Goal: Task Accomplishment & Management: Use online tool/utility

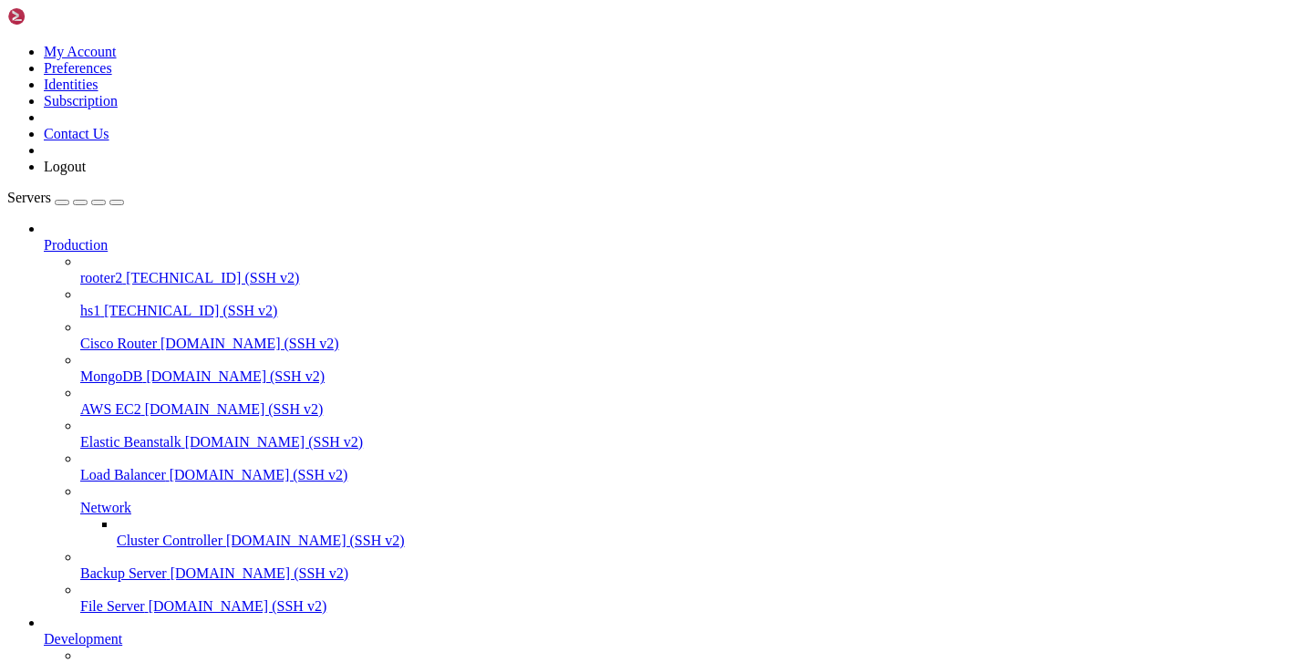
scroll to position [14, 0]
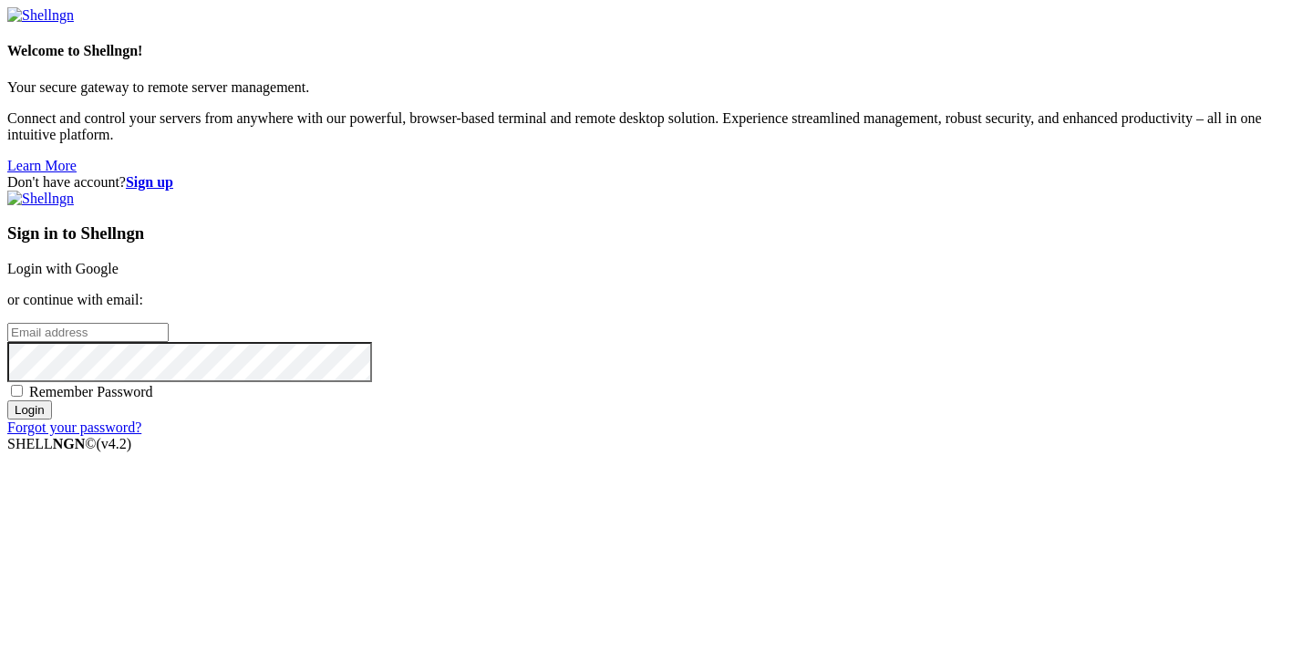
click at [119, 261] on link "Login with Google" at bounding box center [62, 269] width 111 height 16
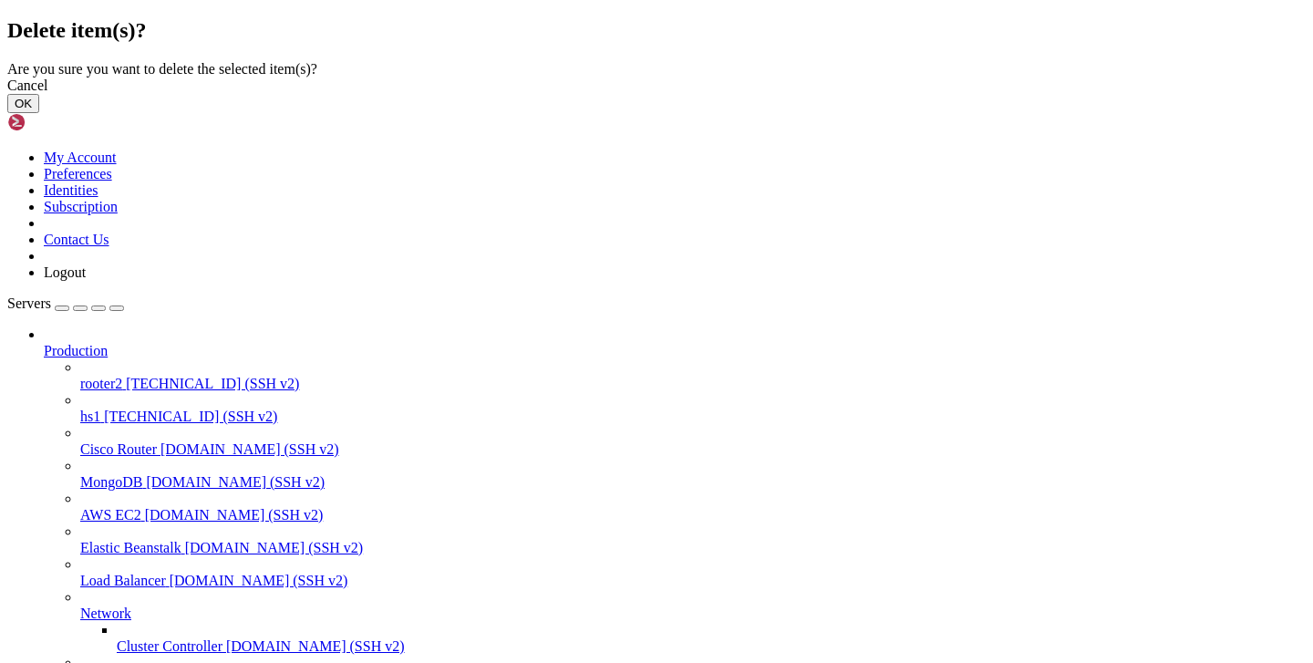
click at [39, 113] on button "OK" at bounding box center [23, 103] width 32 height 19
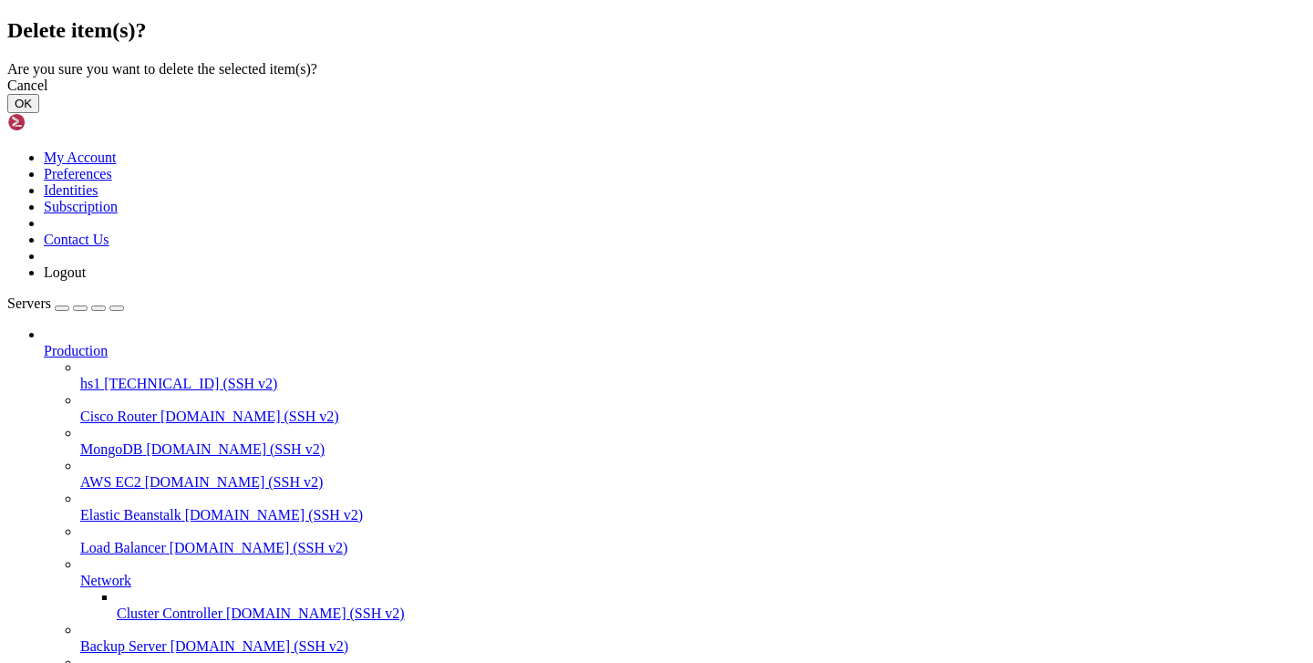
click at [39, 113] on button "OK" at bounding box center [23, 103] width 32 height 19
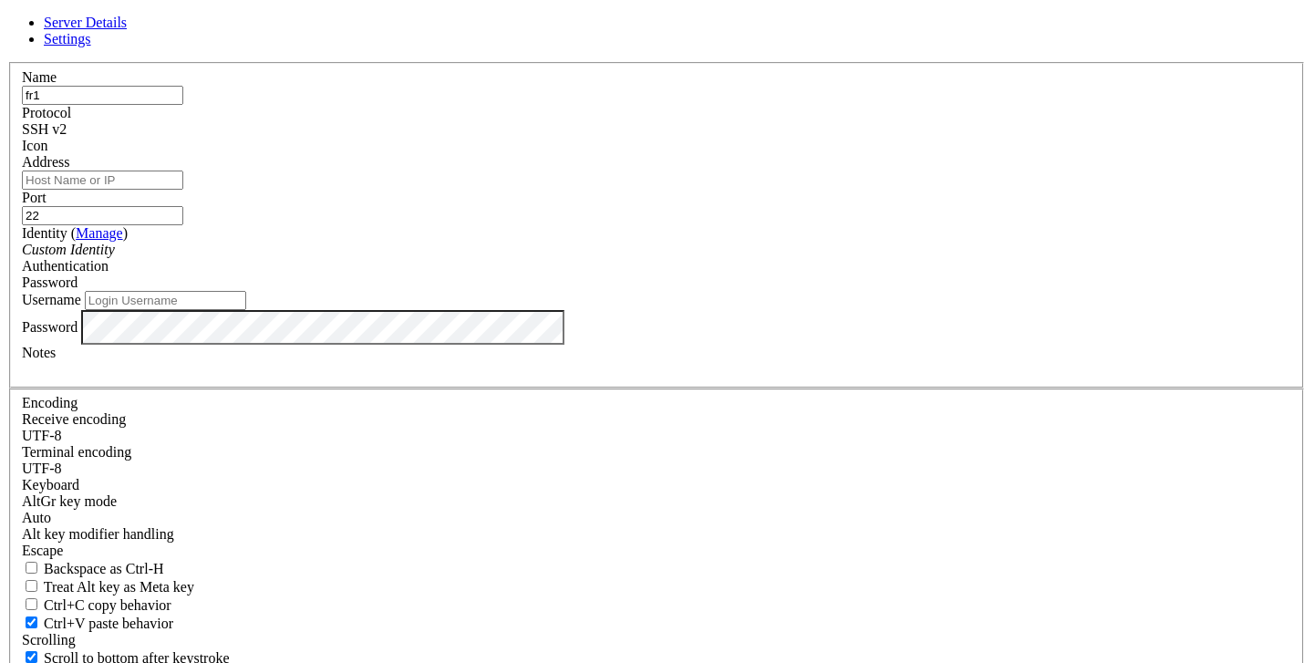
type input "fr1"
click at [183, 190] on input "Address" at bounding box center [102, 180] width 161 height 19
paste input "[TECHNICAL_ID]"
type input "[TECHNICAL_ID]"
click at [246, 310] on input "Username" at bounding box center [165, 300] width 161 height 19
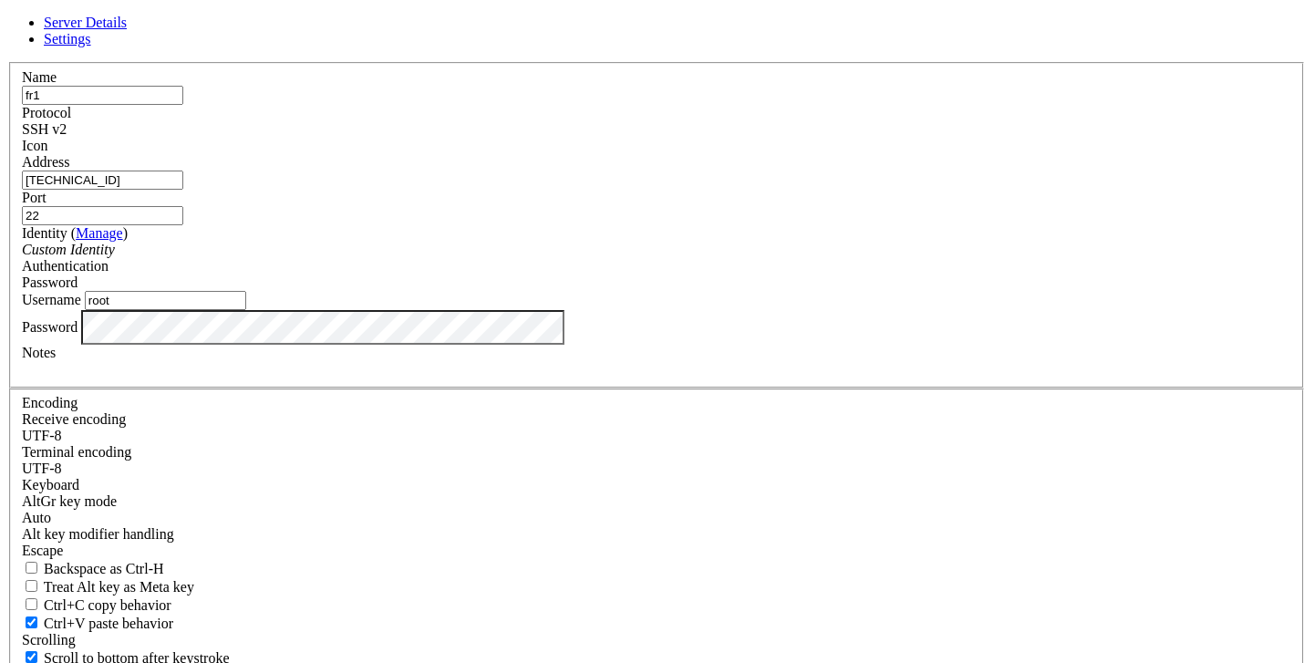
type input "root"
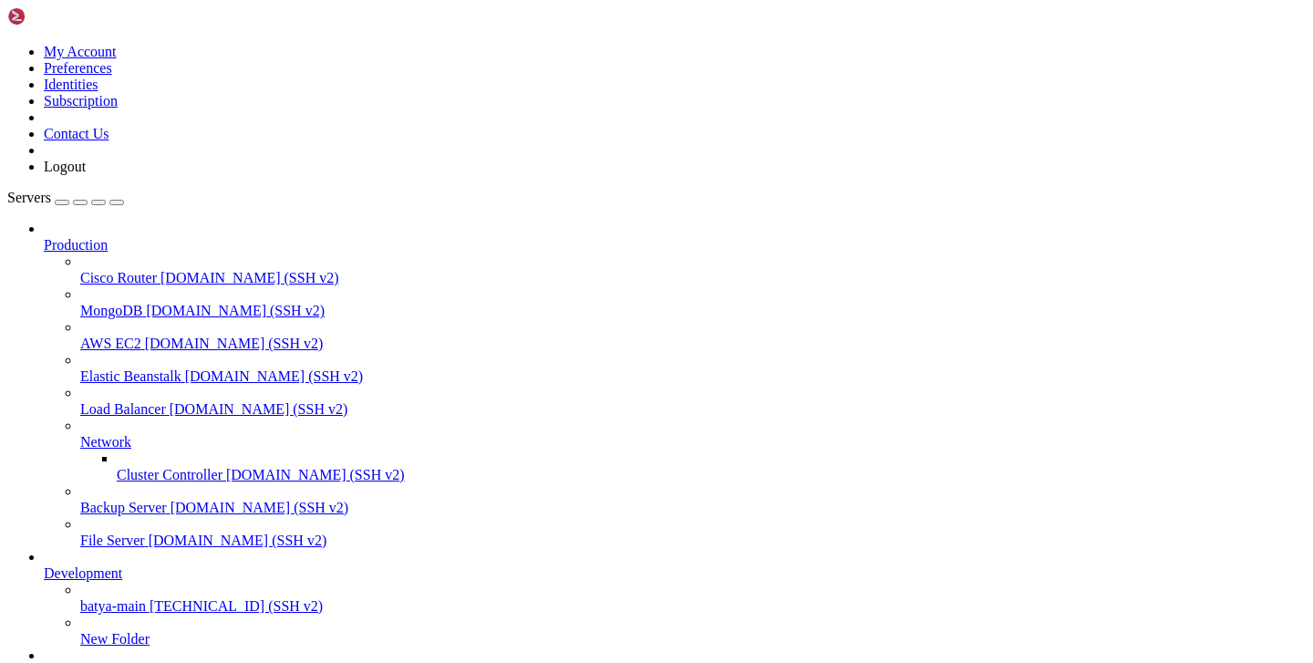
scroll to position [121, 0]
click at [61, 662] on span "fr1" at bounding box center [52, 672] width 17 height 16
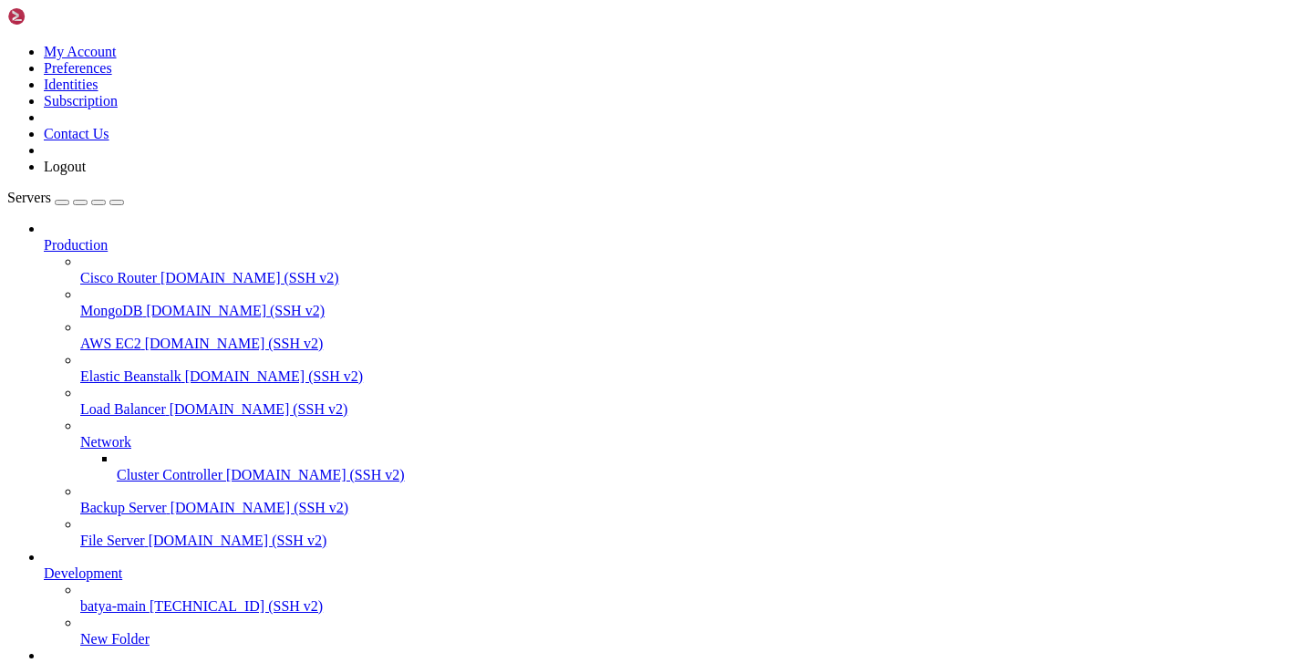
scroll to position [121, 0]
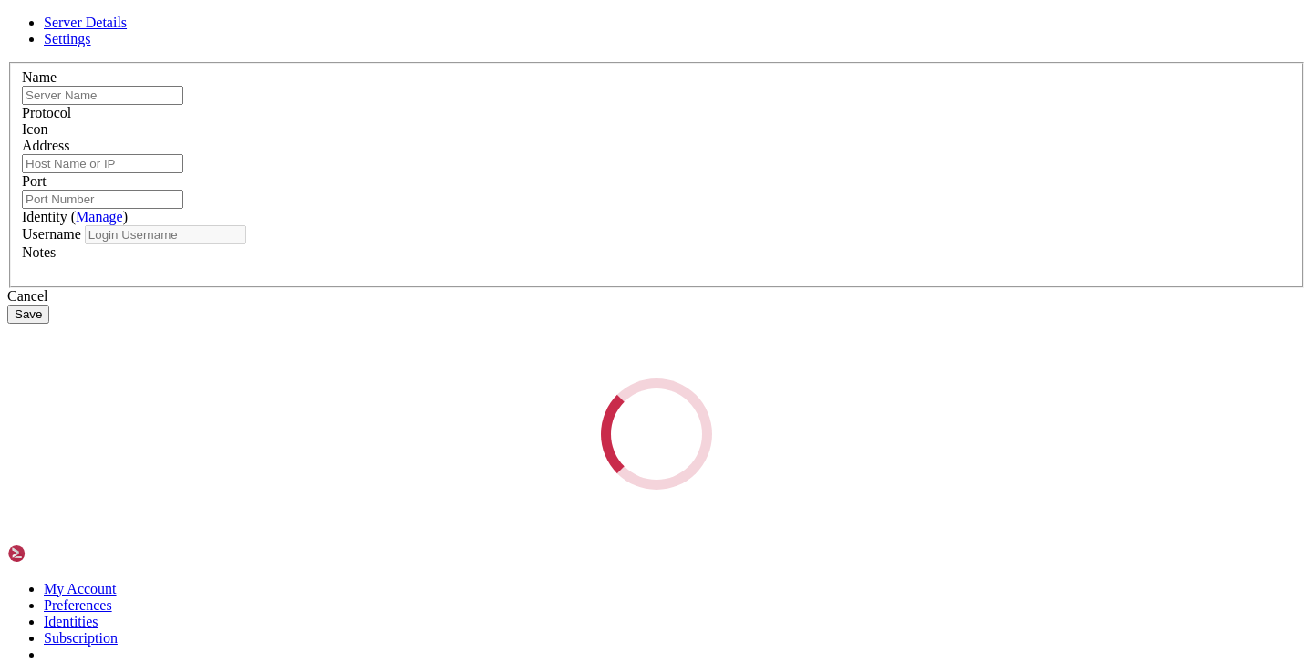
type input "fr1"
type input "[TECHNICAL_ID]"
type input "22"
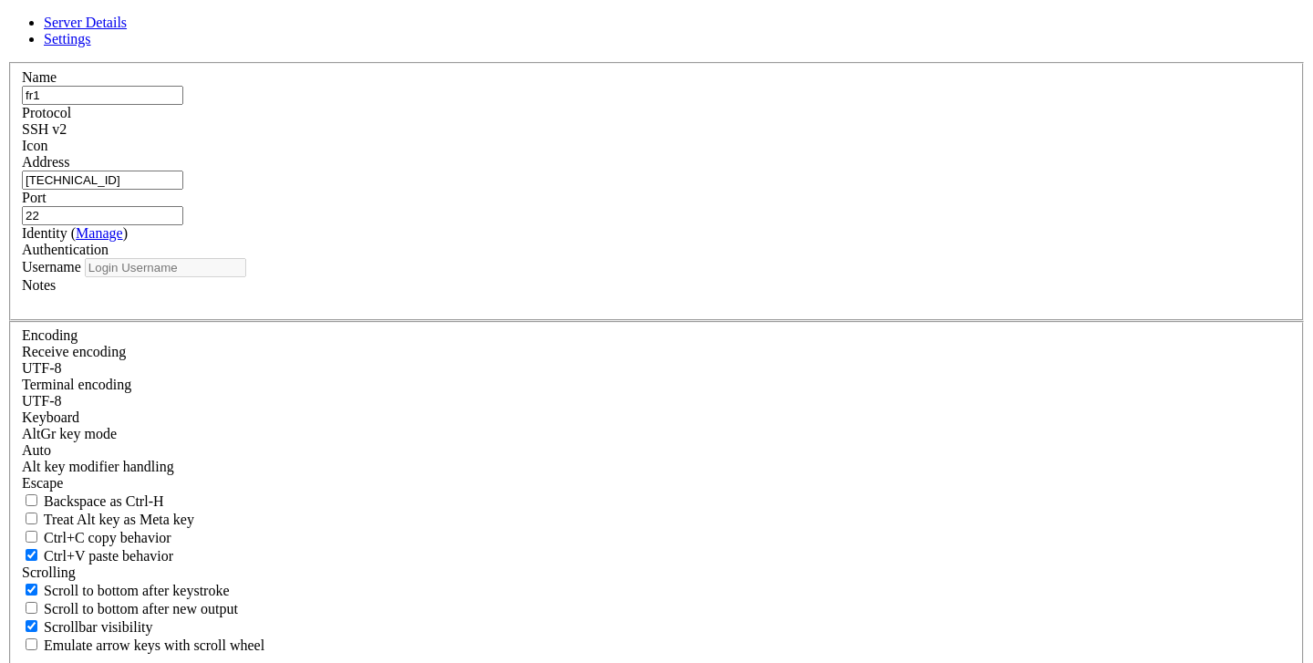
type input "root"
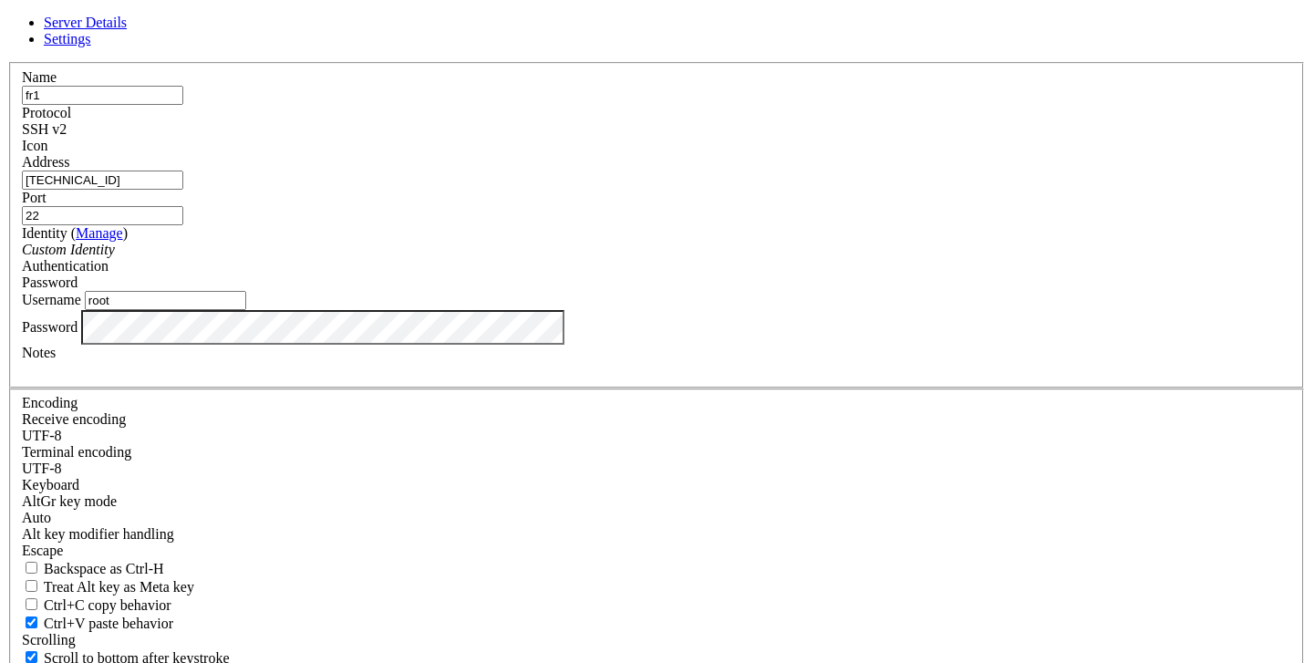
click at [183, 190] on input "[TECHNICAL_ID]" at bounding box center [102, 180] width 161 height 19
paste input "60"
type input "[TECHNICAL_ID]"
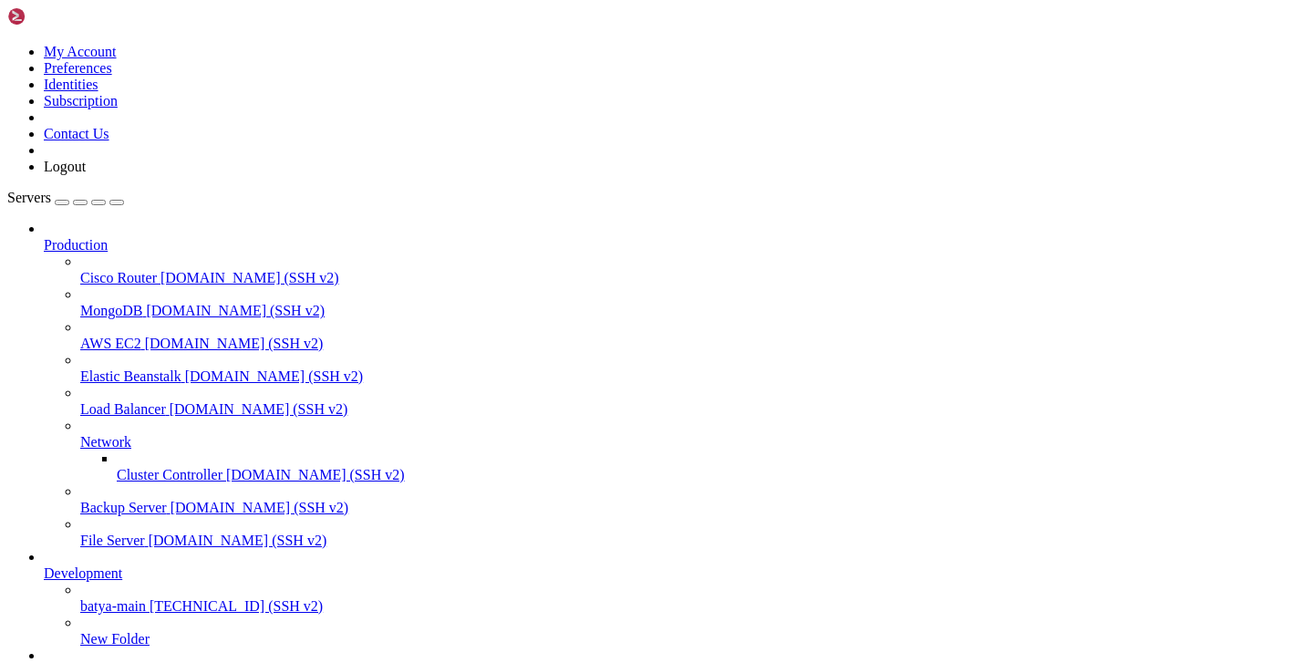
click at [61, 662] on span "fr1" at bounding box center [52, 672] width 17 height 16
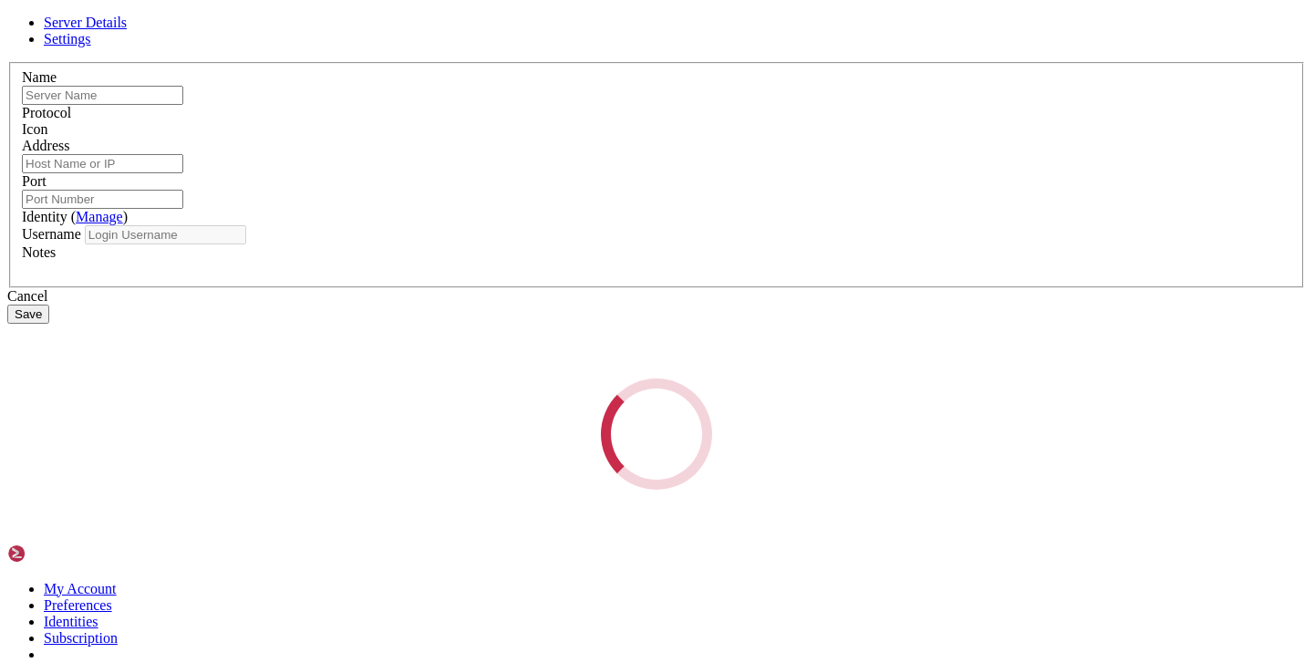
type input "fr1"
type input "[TECHNICAL_ID]"
type input "22"
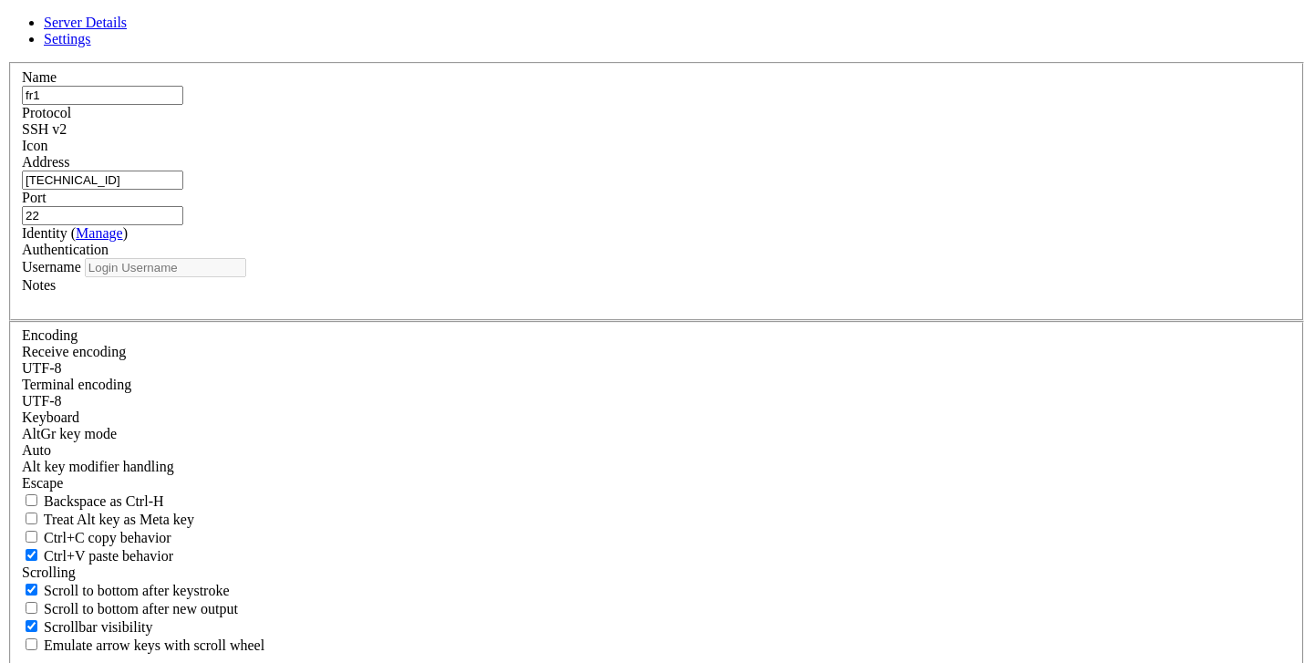
type input "root"
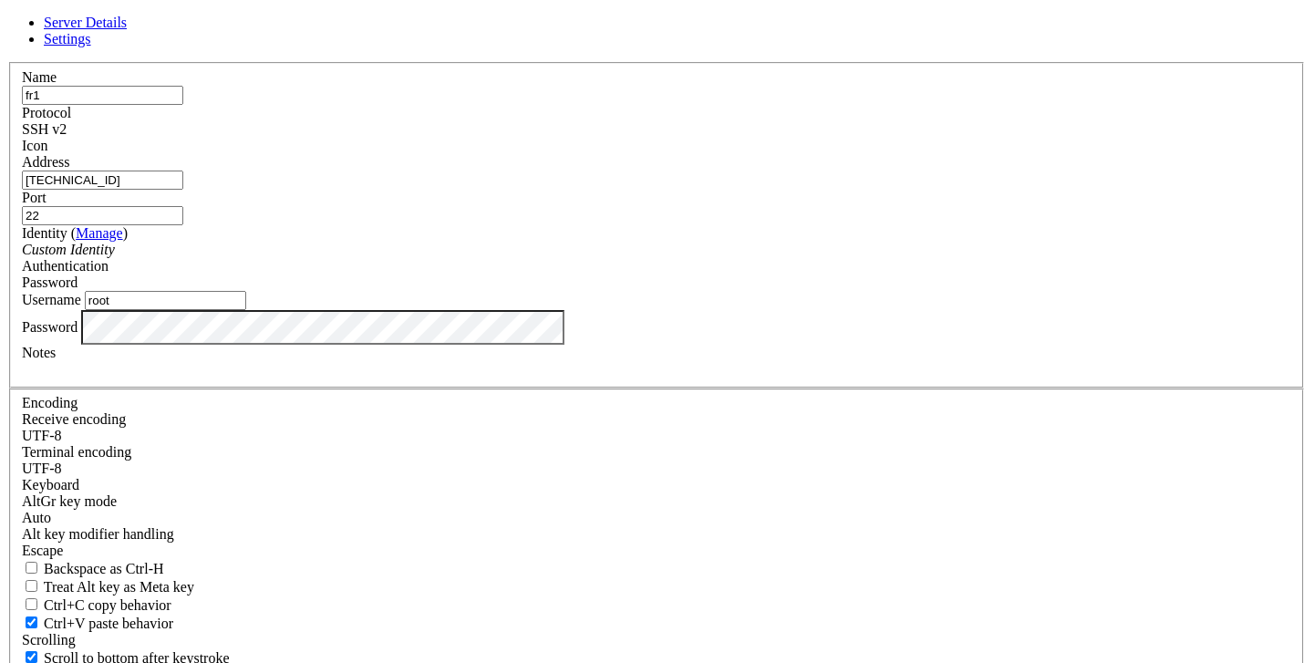
click at [183, 190] on input "[TECHNICAL_ID]" at bounding box center [102, 180] width 161 height 19
paste input "[TECHNICAL_ID]"
type input "[TECHNICAL_ID]"
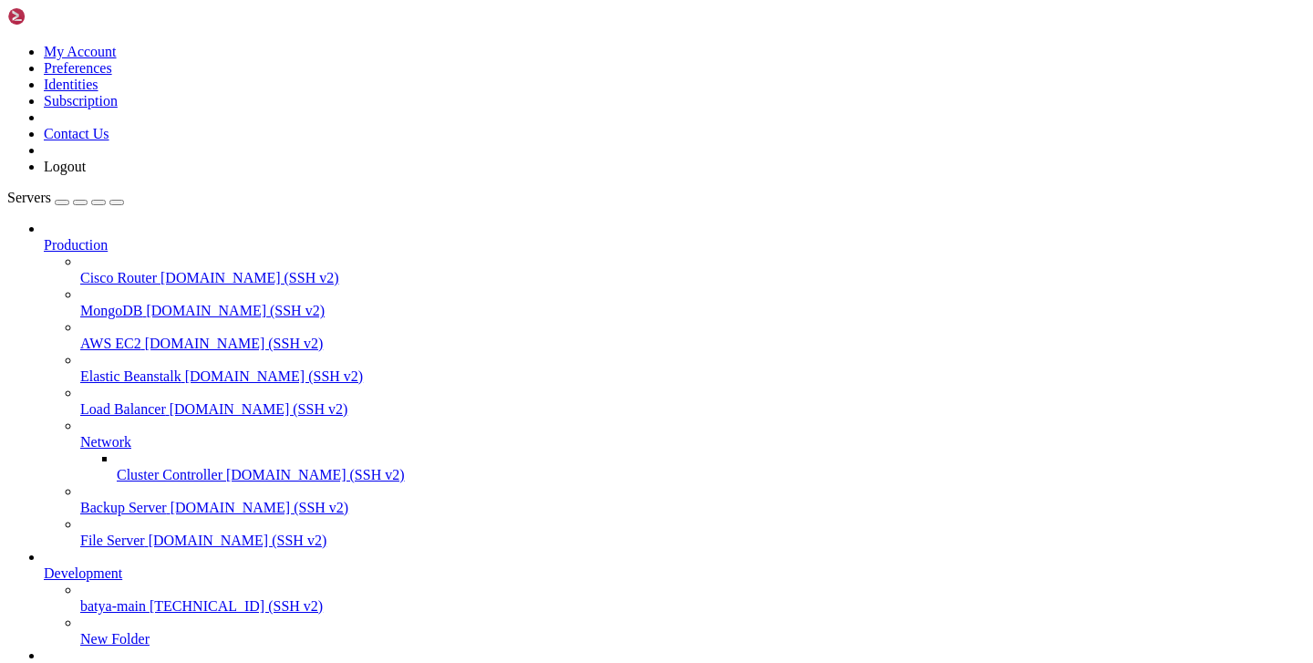
click at [61, 662] on span "fr1" at bounding box center [52, 672] width 17 height 16
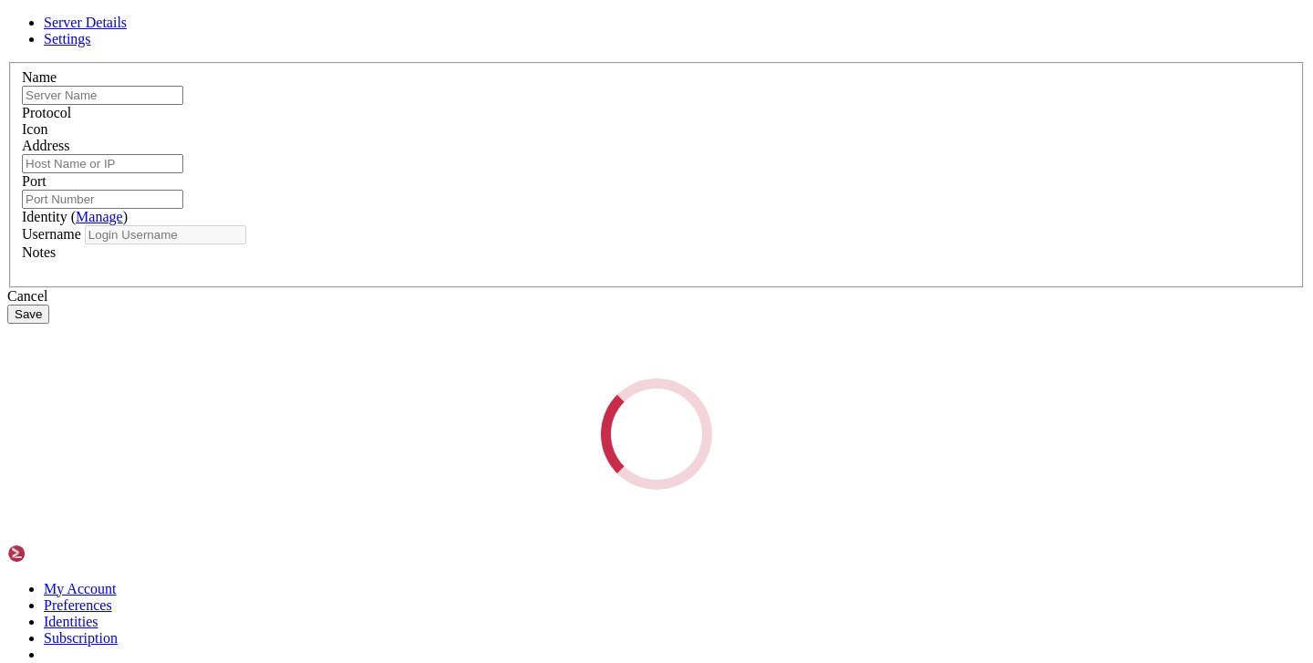
type input "fr1"
type input "[TECHNICAL_ID]"
type input "22"
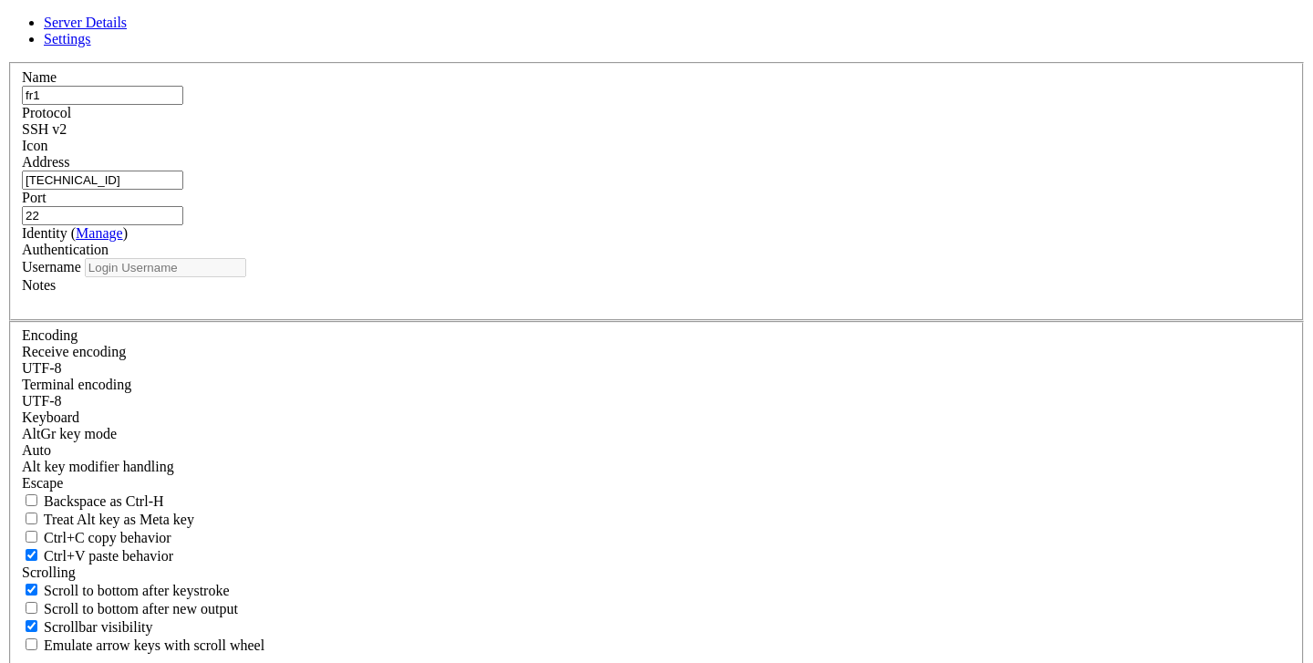
type input "root"
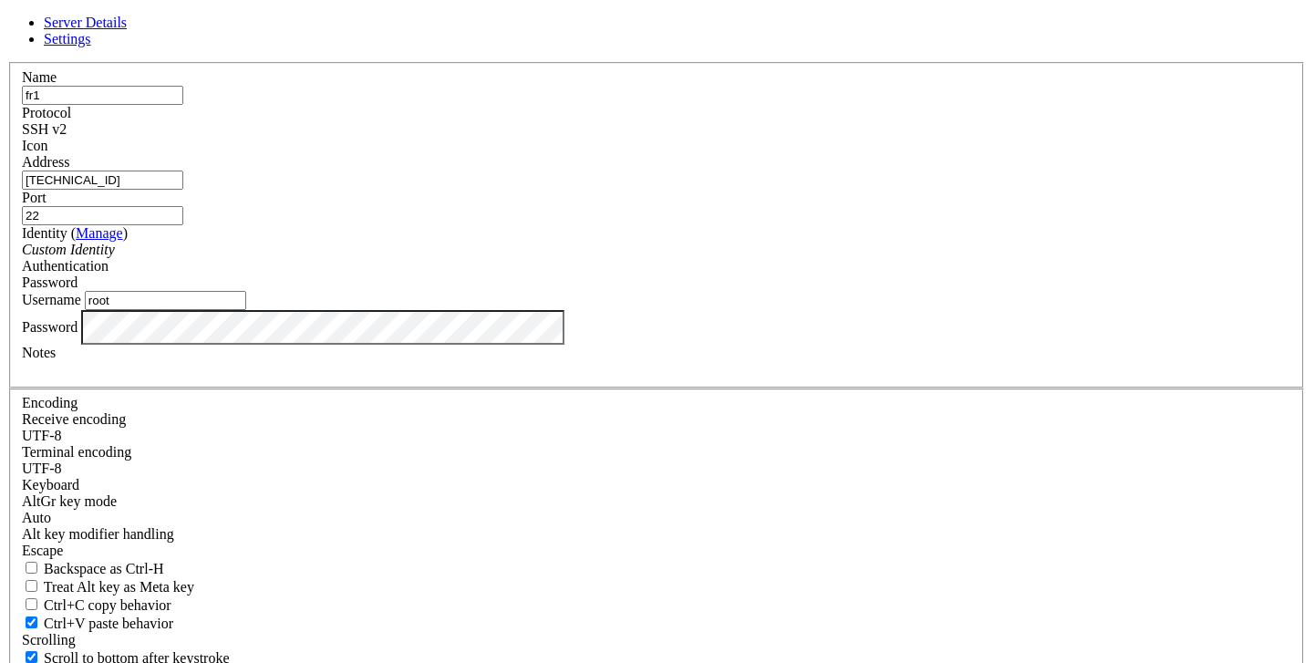
click at [183, 190] on input "[TECHNICAL_ID]" at bounding box center [102, 180] width 161 height 19
paste input "[TECHNICAL_ID]"
type input "[TECHNICAL_ID]"
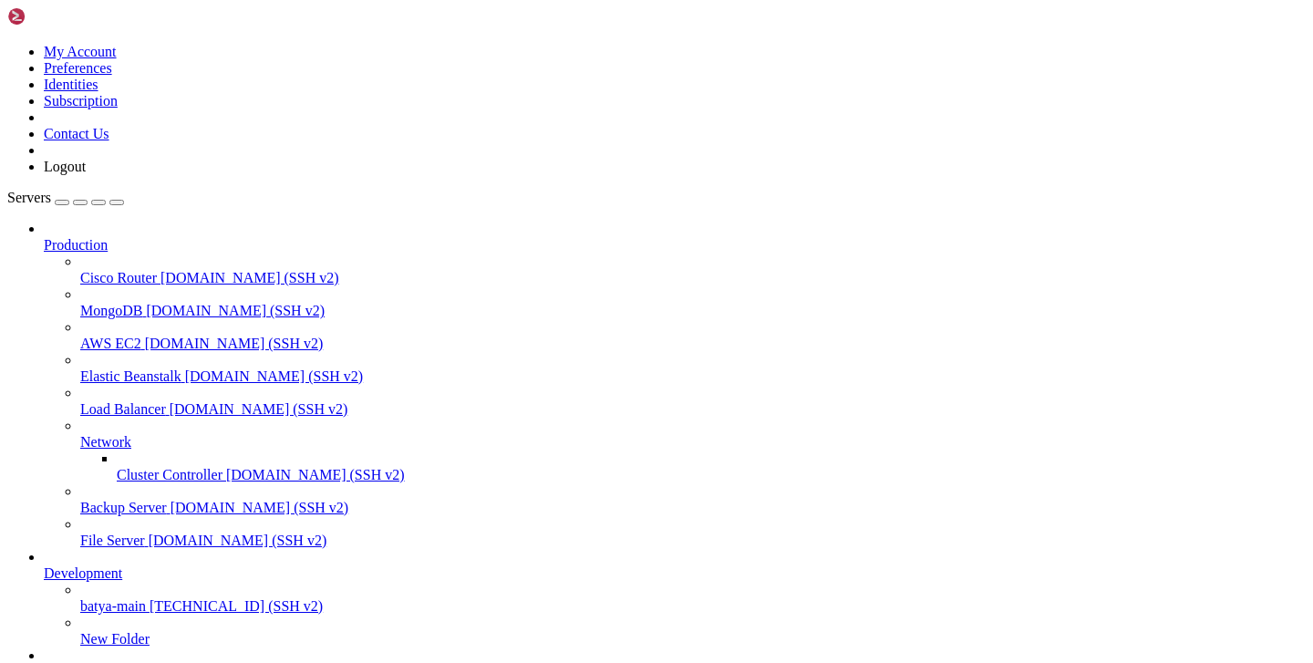
click at [61, 662] on span "fr1" at bounding box center [52, 672] width 17 height 16
click at [94, 598] on span "batya-main" at bounding box center [113, 606] width 66 height 16
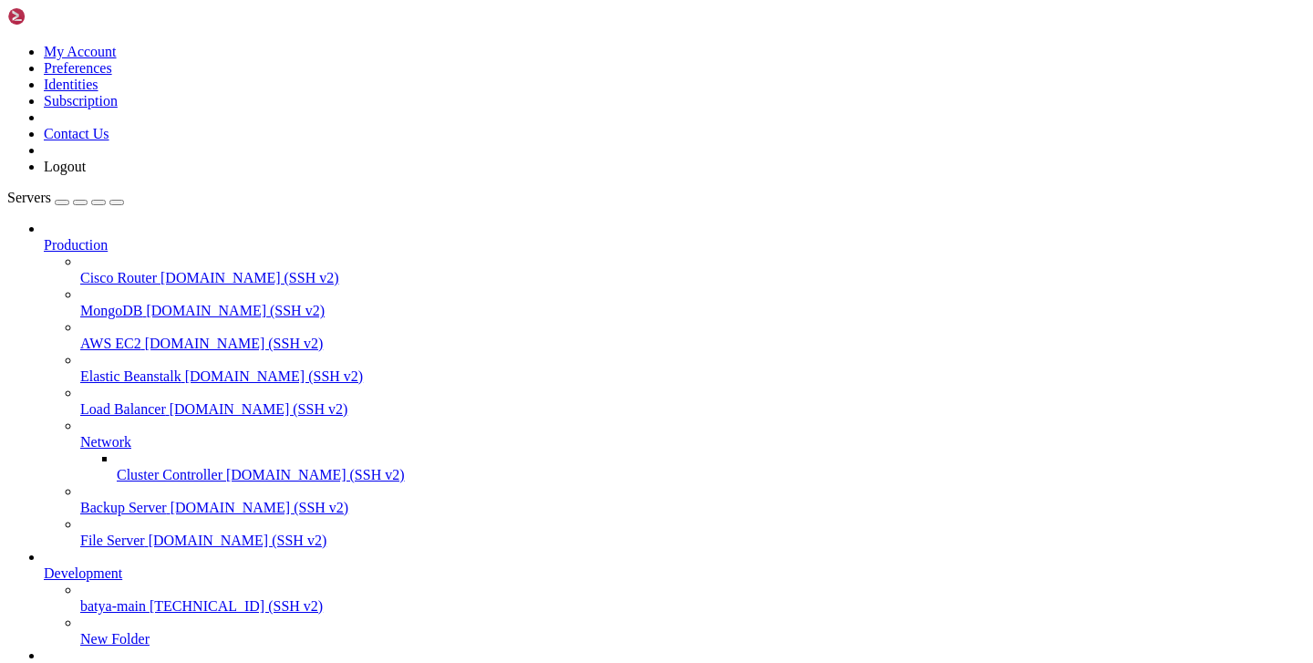
click at [94, 598] on span "batya-main" at bounding box center [113, 606] width 66 height 16
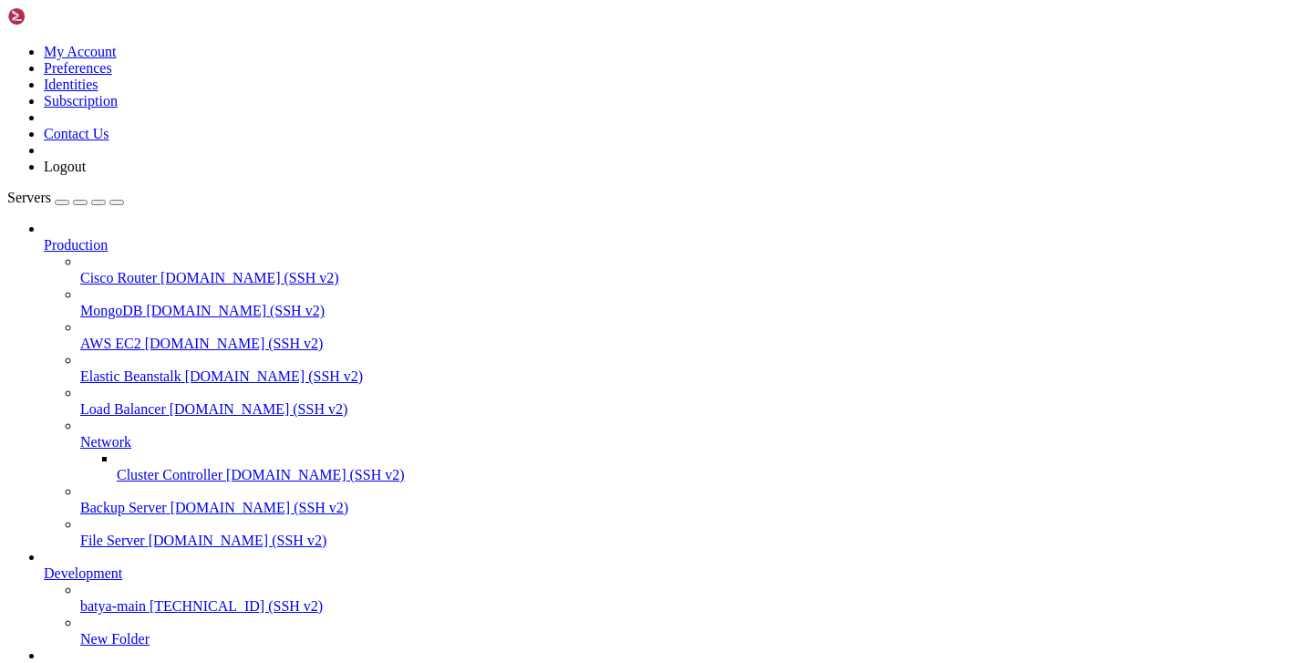
type input "/var/service/batya_vpn_bot/logs/broadcasts"
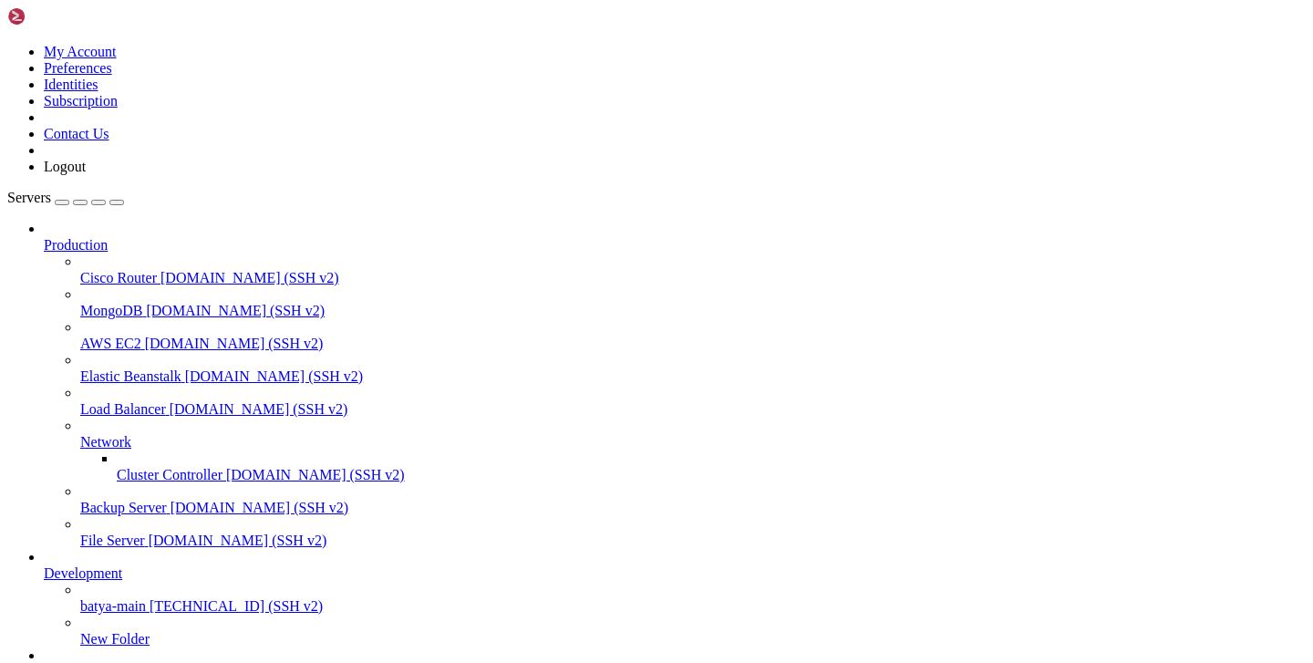
type textarea "1004664750 - [DATE] 16:48:58 - broadcast_24"
